Goal: Transaction & Acquisition: Purchase product/service

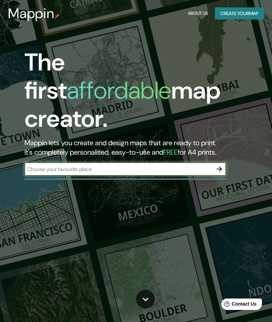
click at [48, 165] on input "text" at bounding box center [118, 169] width 188 height 8
type input "Talcahuano"
click at [219, 166] on icon "button" at bounding box center [218, 168] width 5 height 5
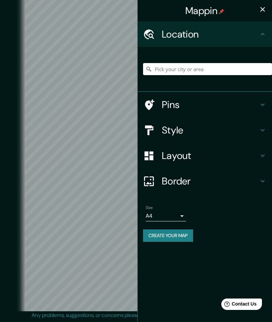
click at [170, 65] on input "Pick your city or area" at bounding box center [207, 69] width 129 height 12
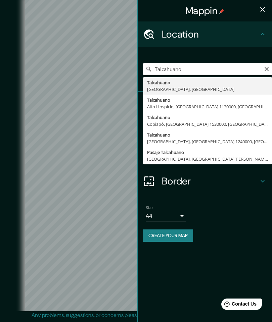
type input "Talcahuano, [GEOGRAPHIC_DATA], [GEOGRAPHIC_DATA]"
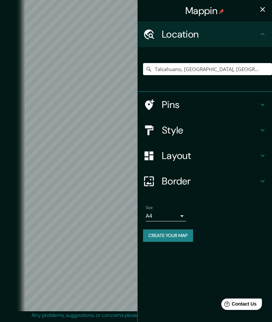
click at [258, 11] on icon "button" at bounding box center [262, 9] width 8 height 8
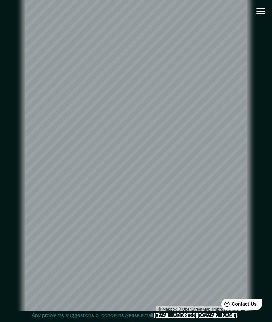
click at [260, 14] on icon "button" at bounding box center [260, 11] width 9 height 6
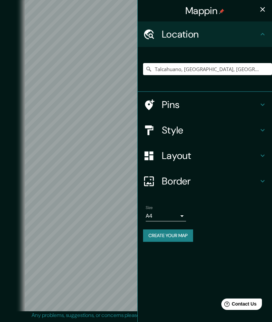
click at [242, 157] on h4 "Layout" at bounding box center [210, 156] width 97 height 12
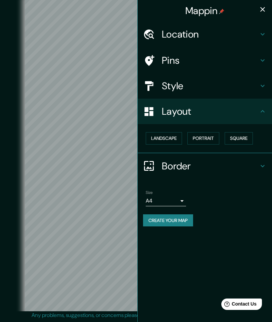
click at [252, 164] on h4 "Border" at bounding box center [210, 166] width 97 height 12
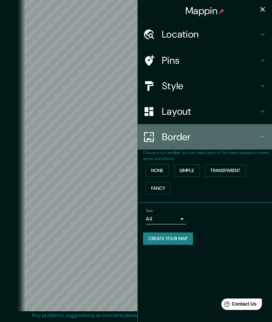
click at [253, 135] on h4 "Border" at bounding box center [210, 137] width 97 height 12
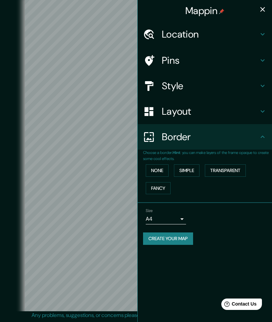
click at [258, 86] on icon at bounding box center [262, 86] width 8 height 8
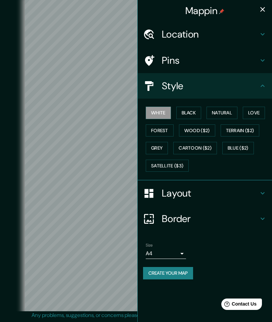
click at [228, 114] on button "Natural" at bounding box center [221, 113] width 31 height 12
click at [249, 126] on button "Terrain ($2)" at bounding box center [239, 130] width 39 height 12
click at [222, 111] on button "Natural" at bounding box center [221, 113] width 31 height 12
click at [264, 7] on icon "button" at bounding box center [262, 9] width 8 height 8
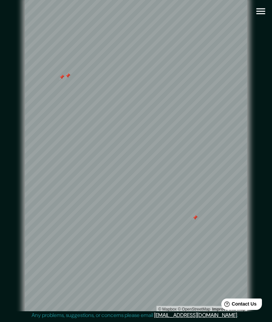
click at [66, 78] on div at bounding box center [67, 75] width 5 height 5
click at [63, 80] on div at bounding box center [61, 76] width 5 height 5
